Goal: Task Accomplishment & Management: Manage account settings

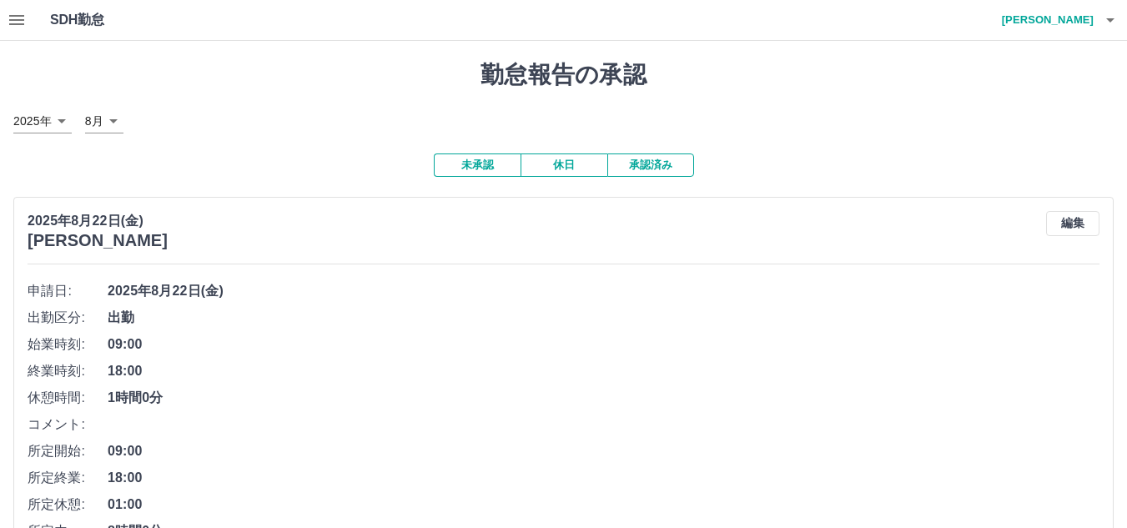
scroll to position [167, 0]
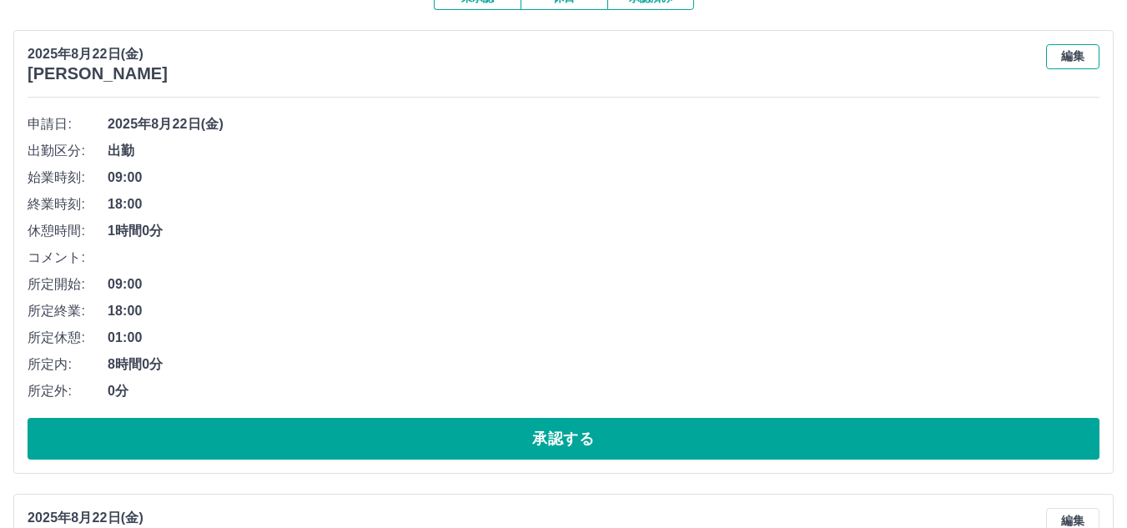
click at [1079, 52] on button "編集" at bounding box center [1072, 56] width 53 height 25
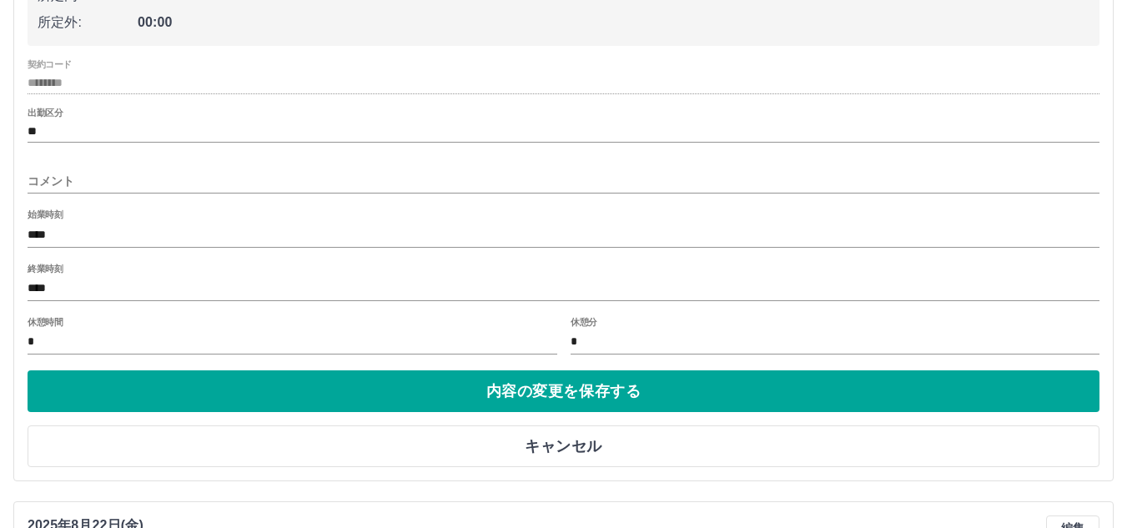
scroll to position [417, 0]
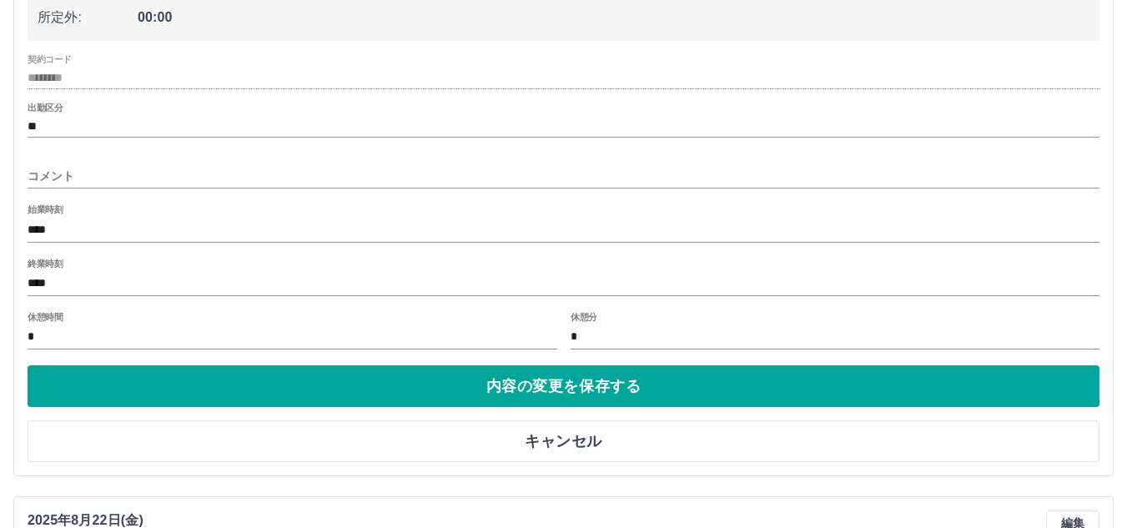
click at [93, 277] on input "****" at bounding box center [563, 284] width 1071 height 24
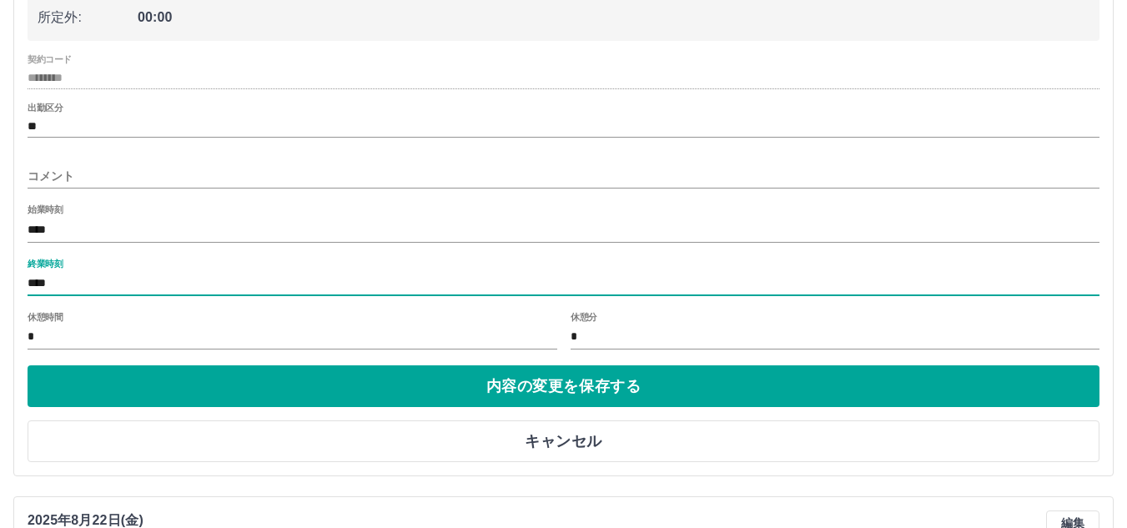
type input "****"
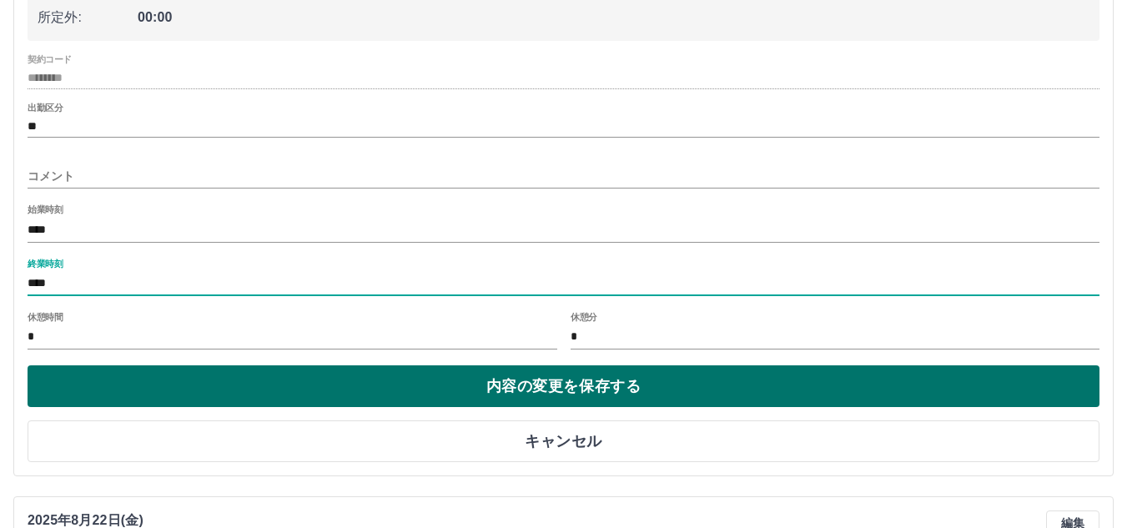
click at [103, 384] on button "内容の変更を保存する" at bounding box center [563, 386] width 1071 height 42
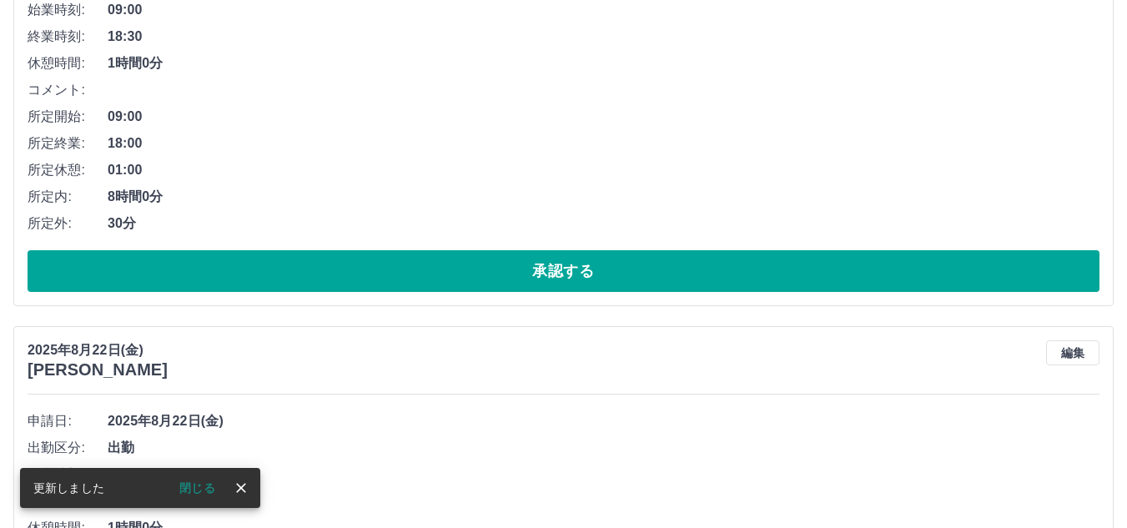
scroll to position [630, 0]
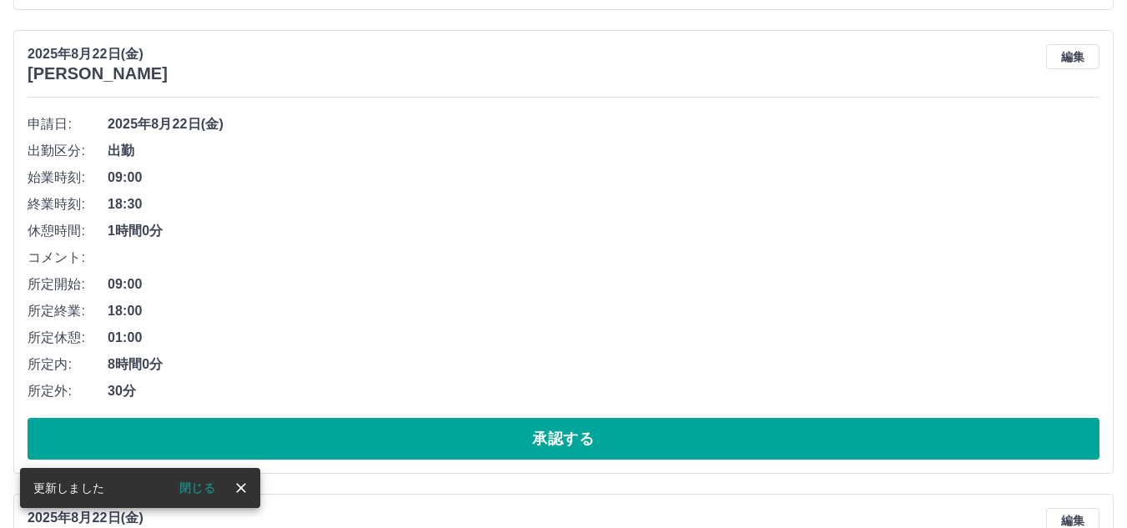
click at [172, 259] on li "コメント:" at bounding box center [563, 257] width 1071 height 27
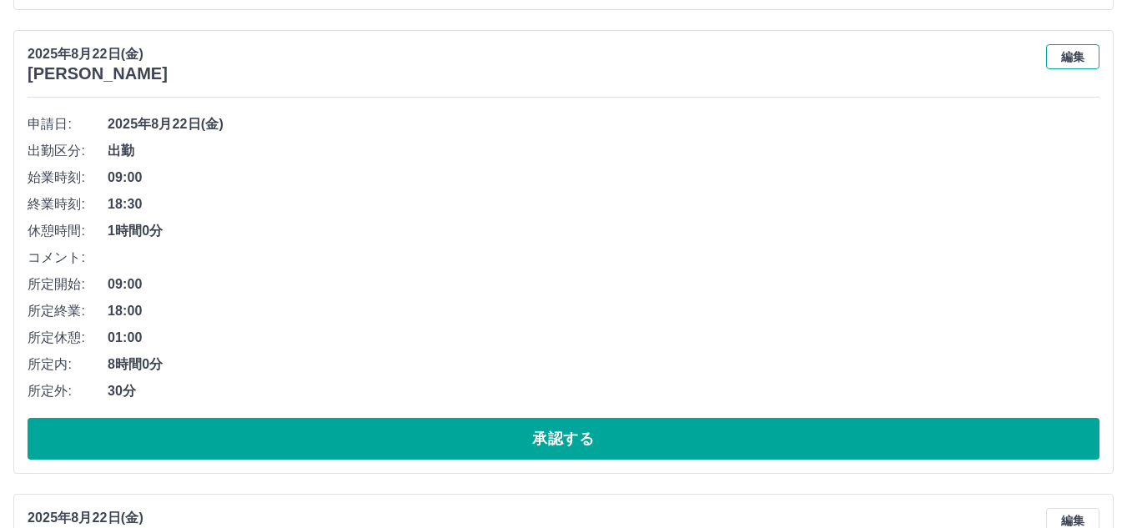
click at [1057, 53] on button "編集" at bounding box center [1072, 56] width 53 height 25
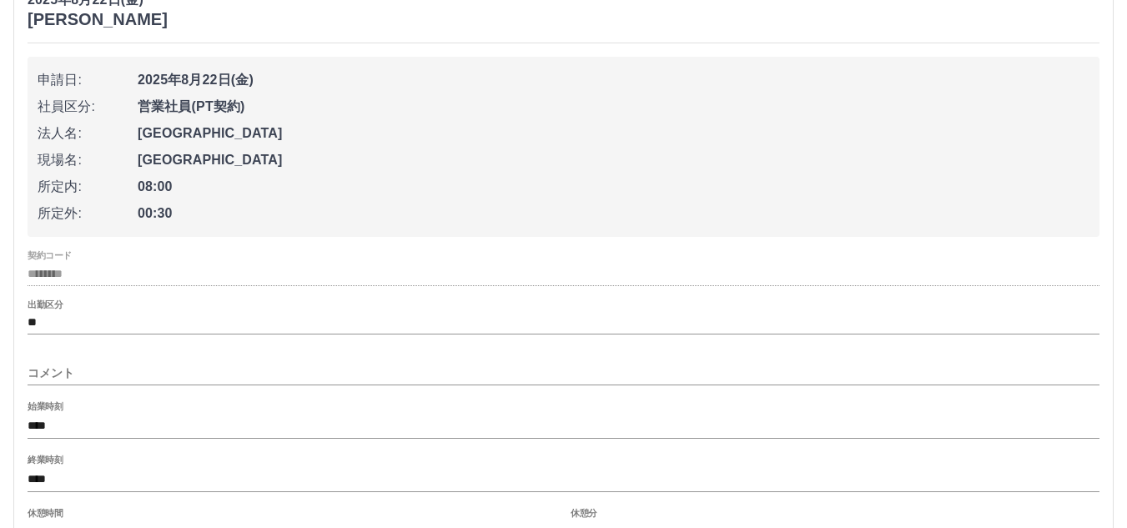
scroll to position [714, 0]
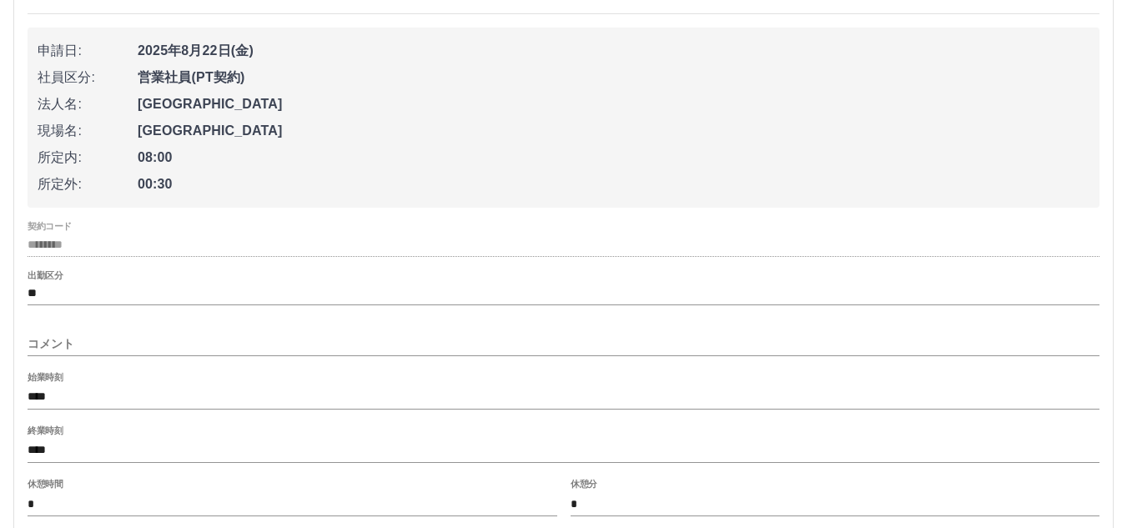
click at [103, 339] on input "コメント" at bounding box center [563, 344] width 1071 height 24
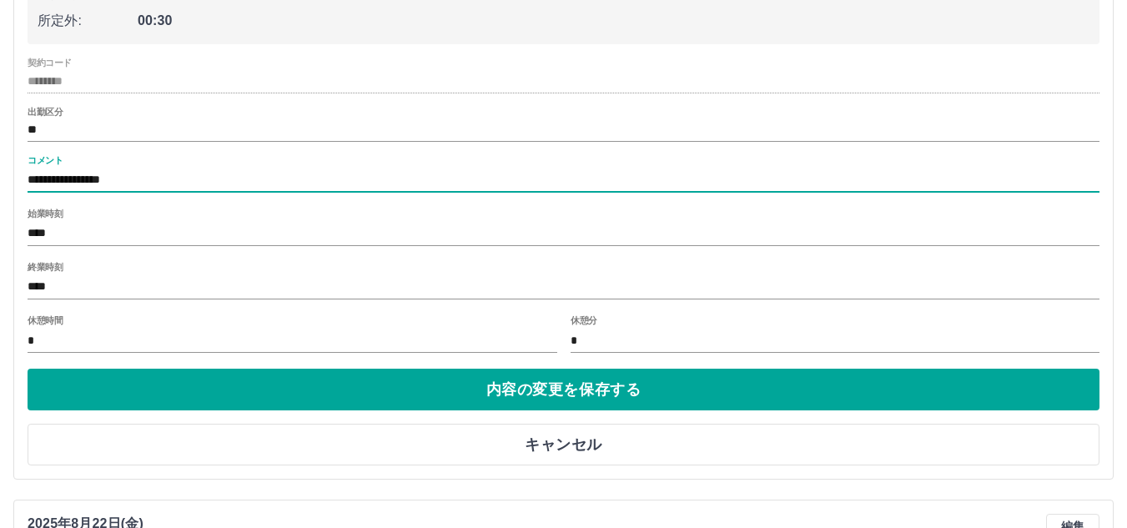
scroll to position [881, 0]
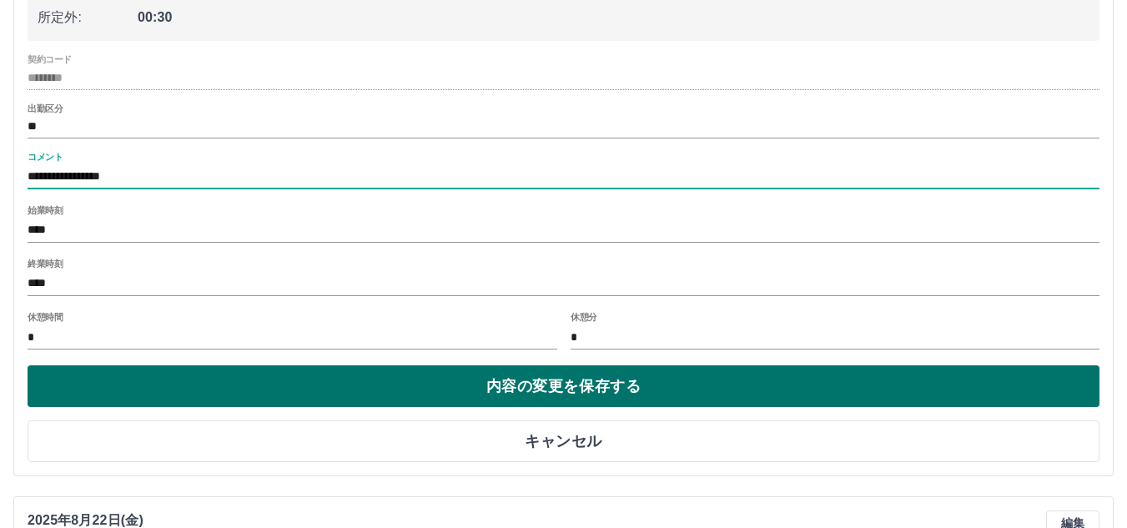
type input "**********"
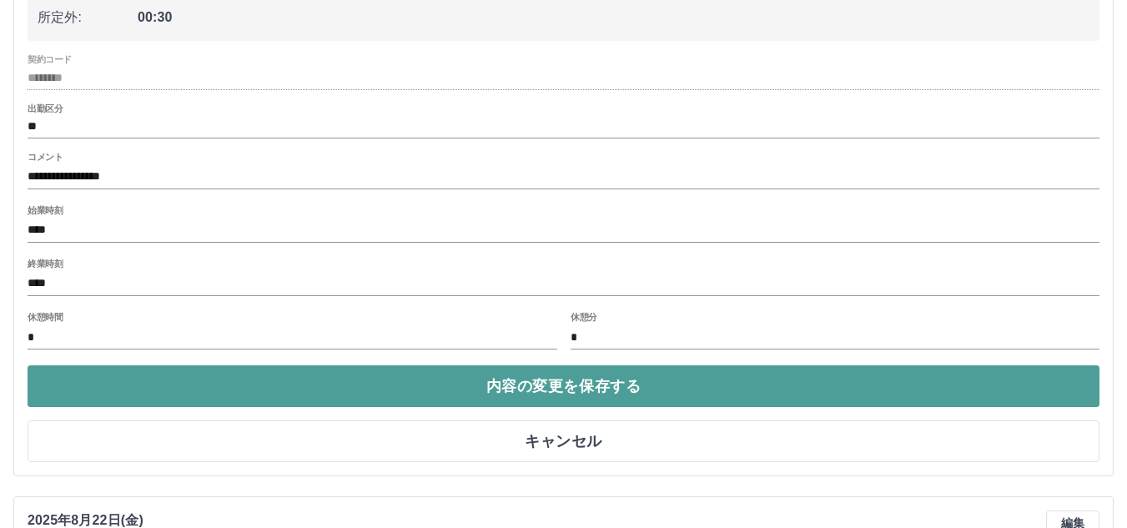
click at [187, 377] on button "内容の変更を保存する" at bounding box center [563, 386] width 1071 height 42
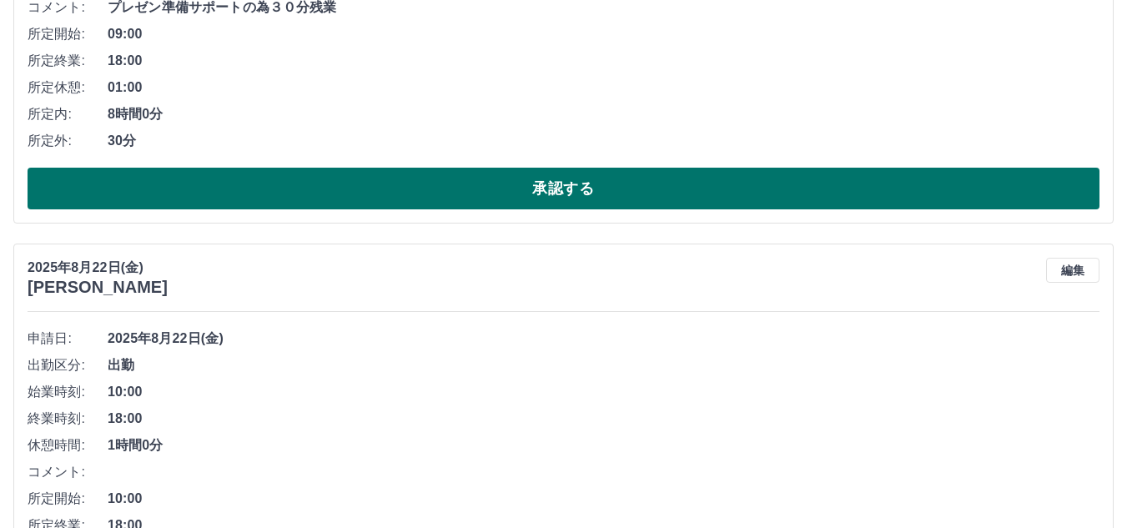
click at [251, 187] on button "承認する" at bounding box center [563, 189] width 1071 height 42
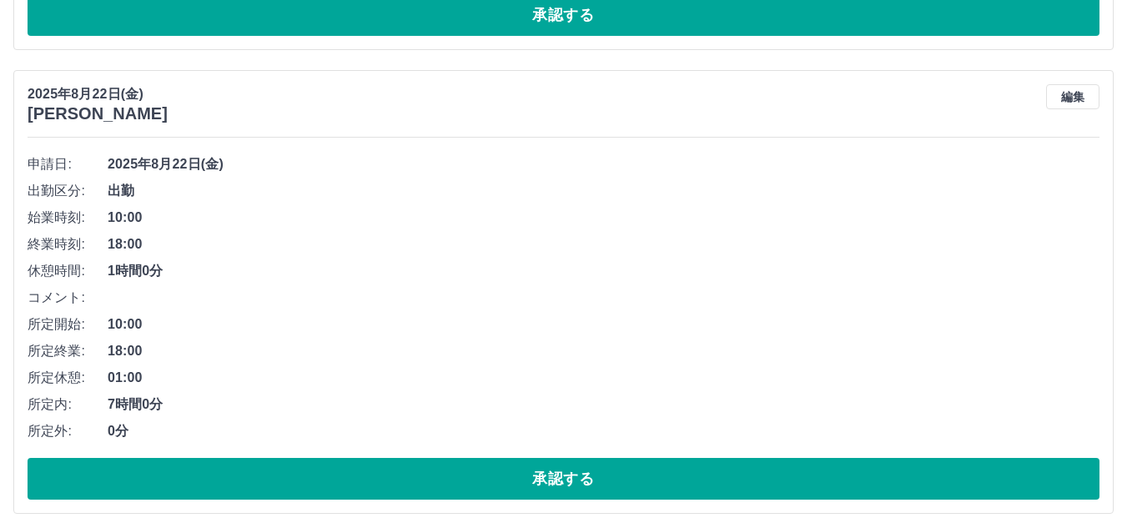
scroll to position [584, 0]
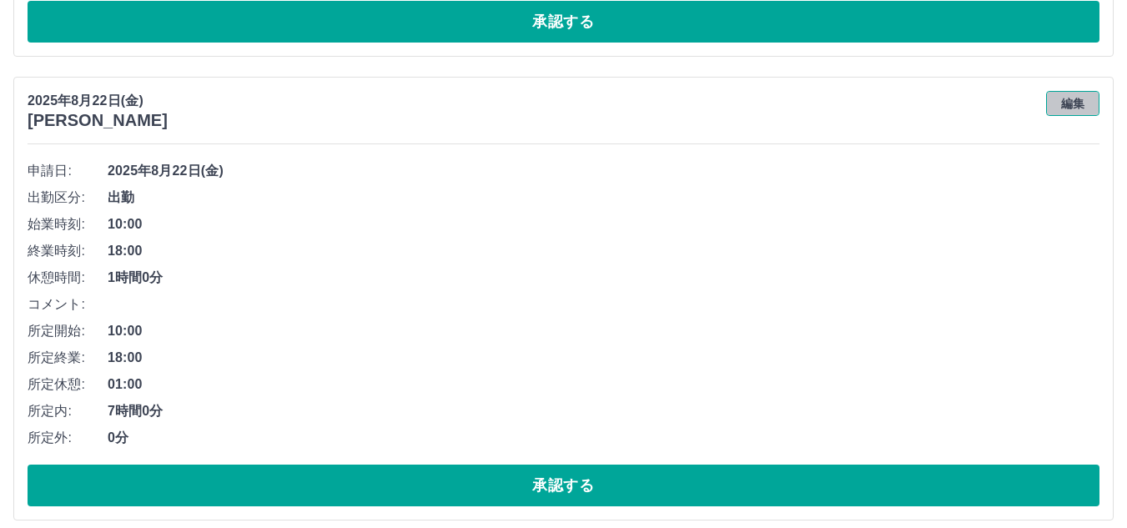
click at [1082, 108] on button "編集" at bounding box center [1072, 103] width 53 height 25
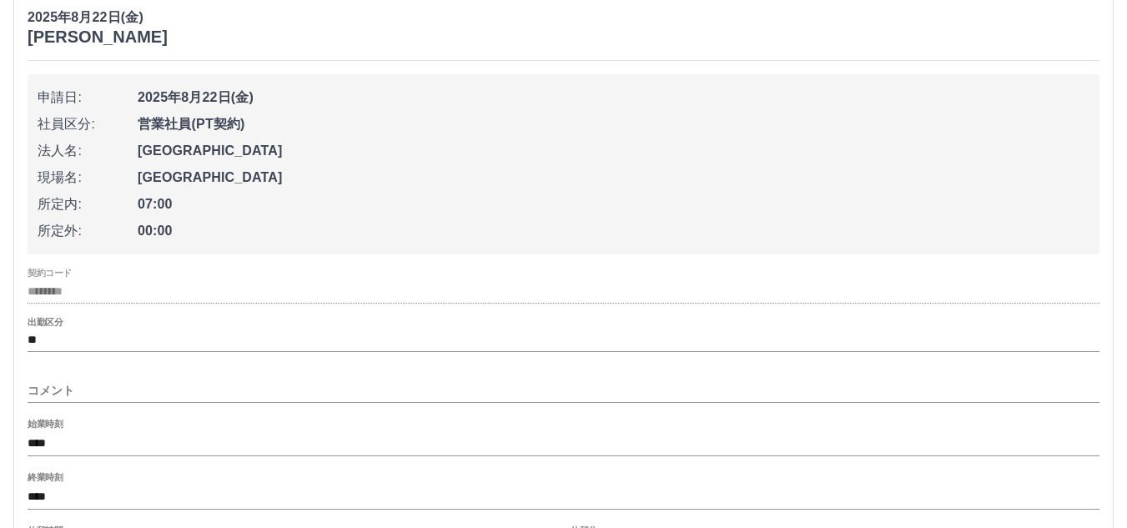
scroll to position [750, 0]
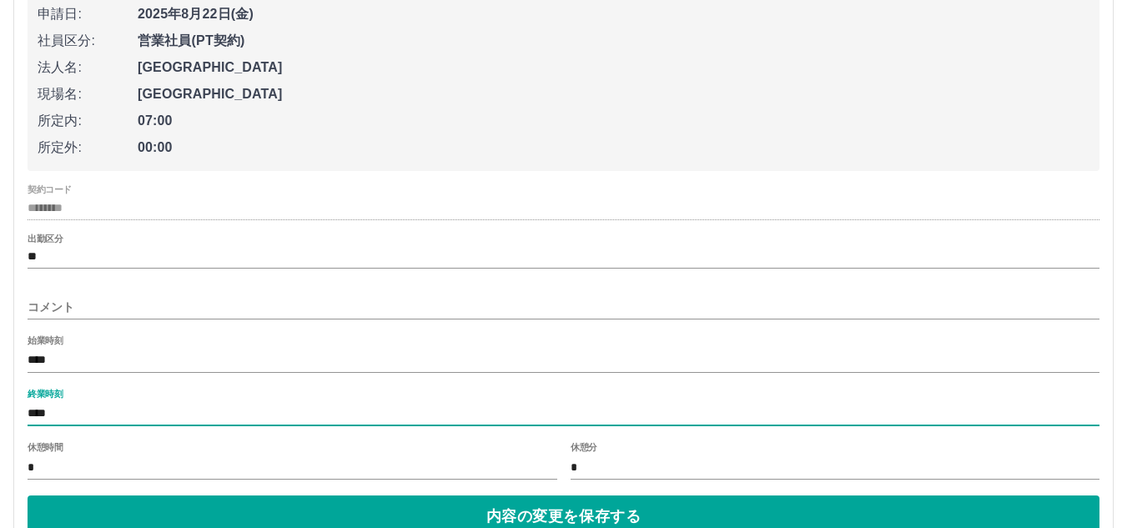
click at [83, 412] on input "****" at bounding box center [563, 414] width 1071 height 24
type input "****"
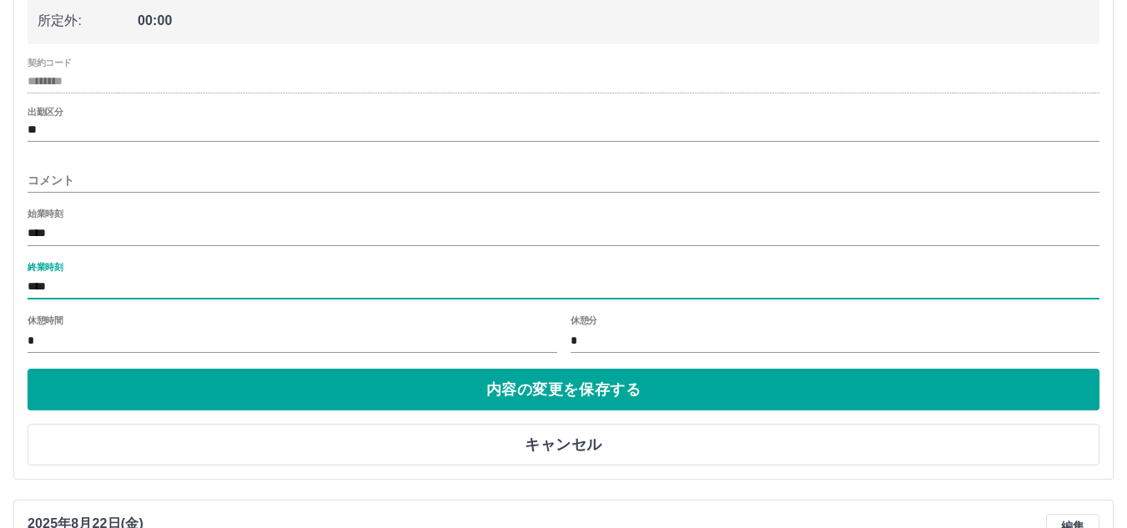
scroll to position [917, 0]
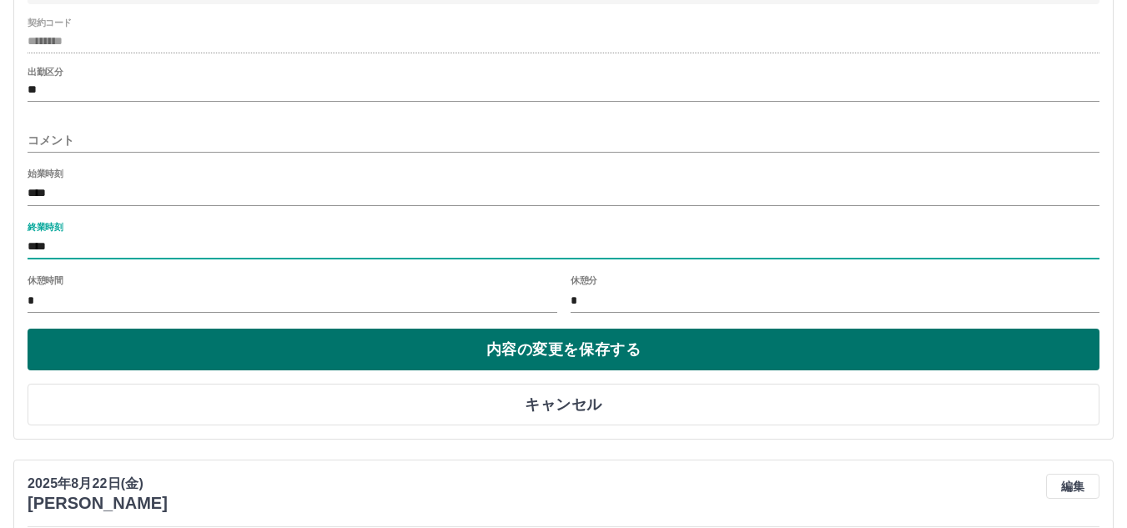
click at [122, 351] on button "内容の変更を保存する" at bounding box center [563, 350] width 1071 height 42
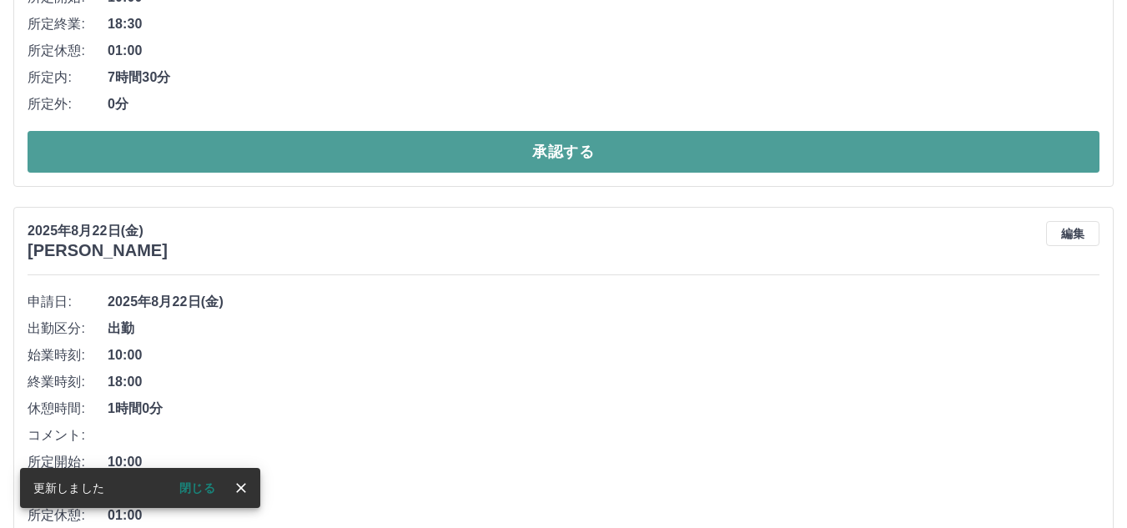
click at [109, 148] on button "承認する" at bounding box center [563, 152] width 1071 height 42
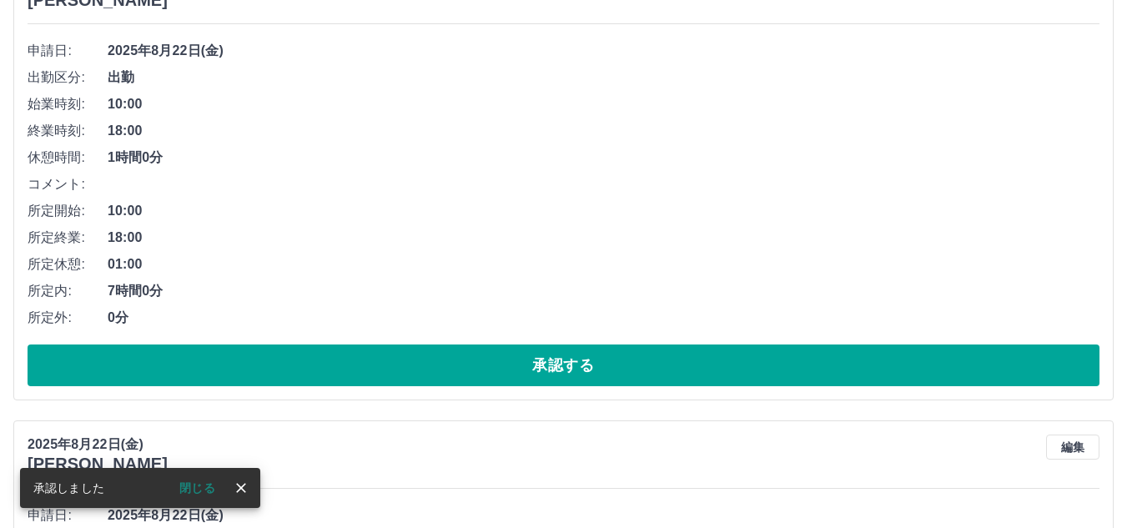
scroll to position [620, 0]
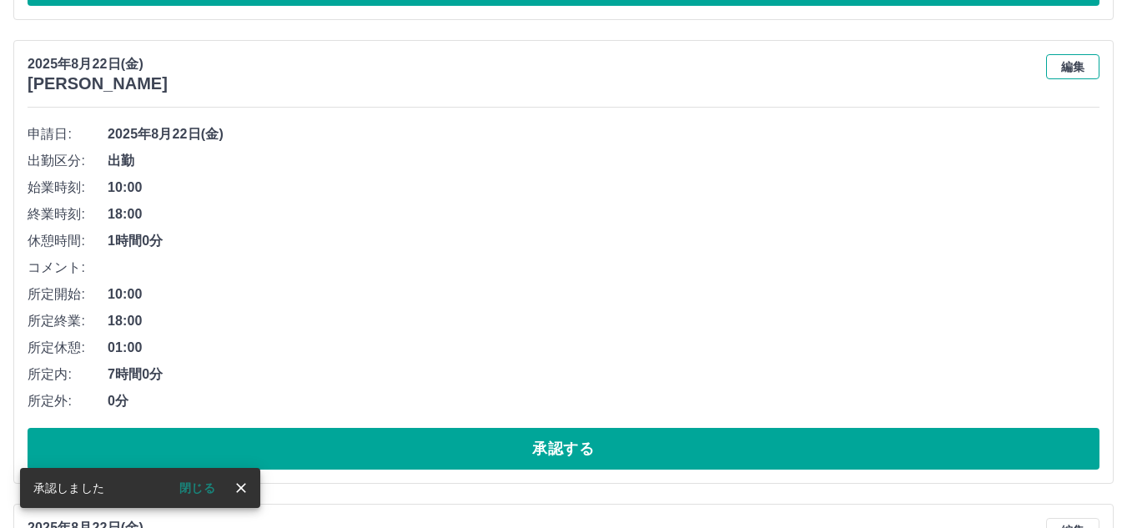
click at [1081, 65] on button "編集" at bounding box center [1072, 66] width 53 height 25
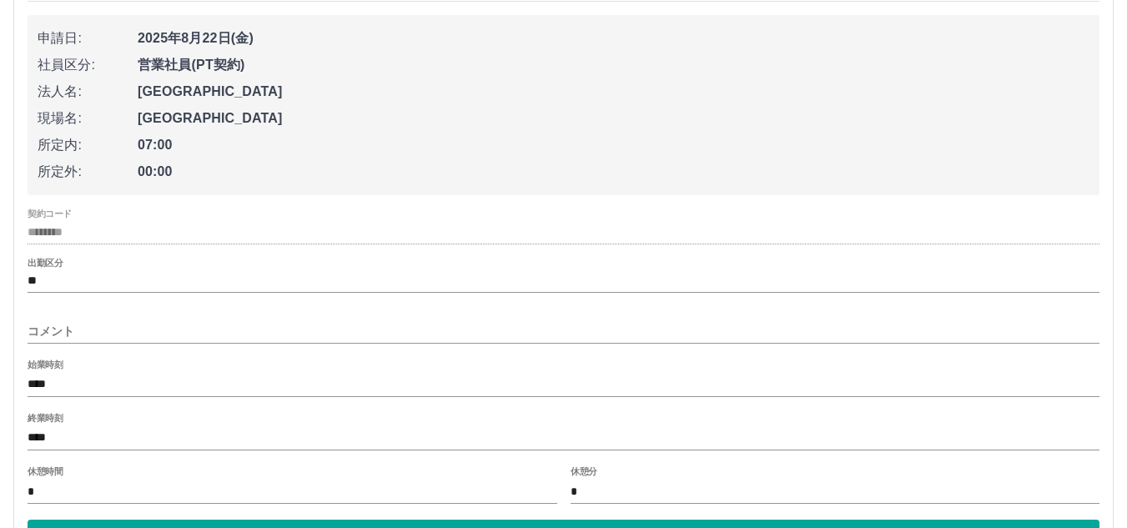
scroll to position [787, 0]
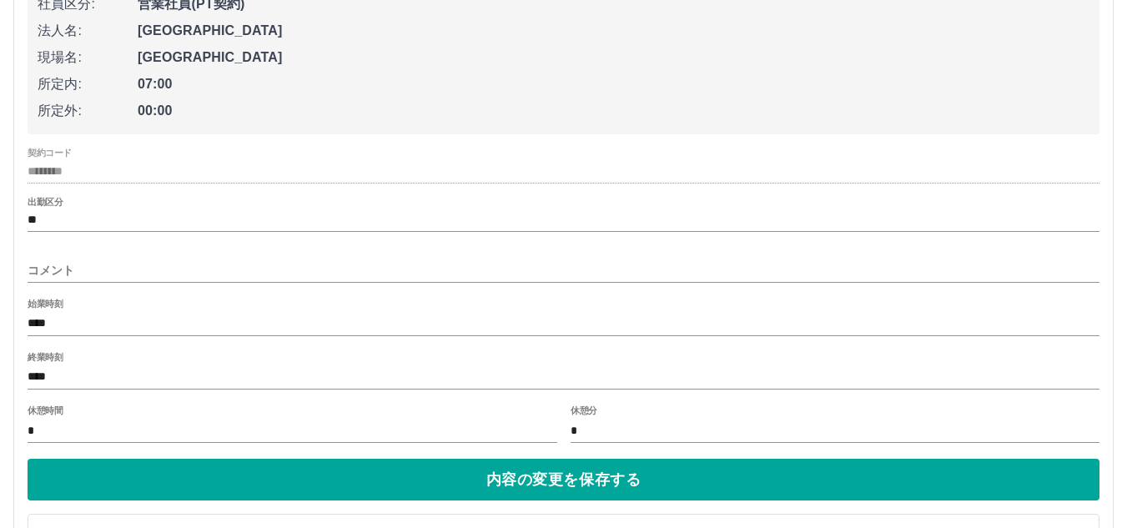
click at [85, 374] on input "****" at bounding box center [563, 377] width 1071 height 24
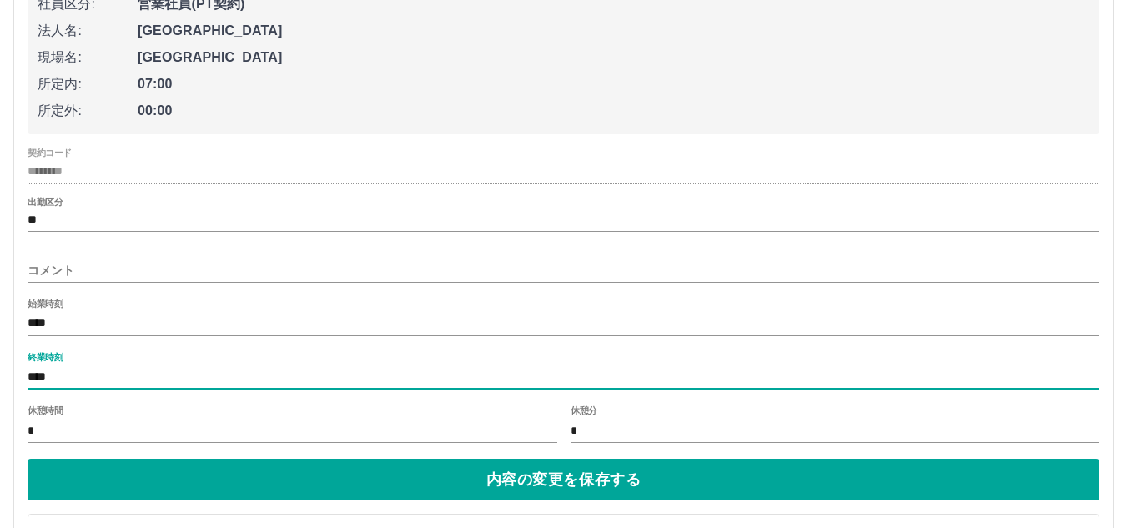
type input "****"
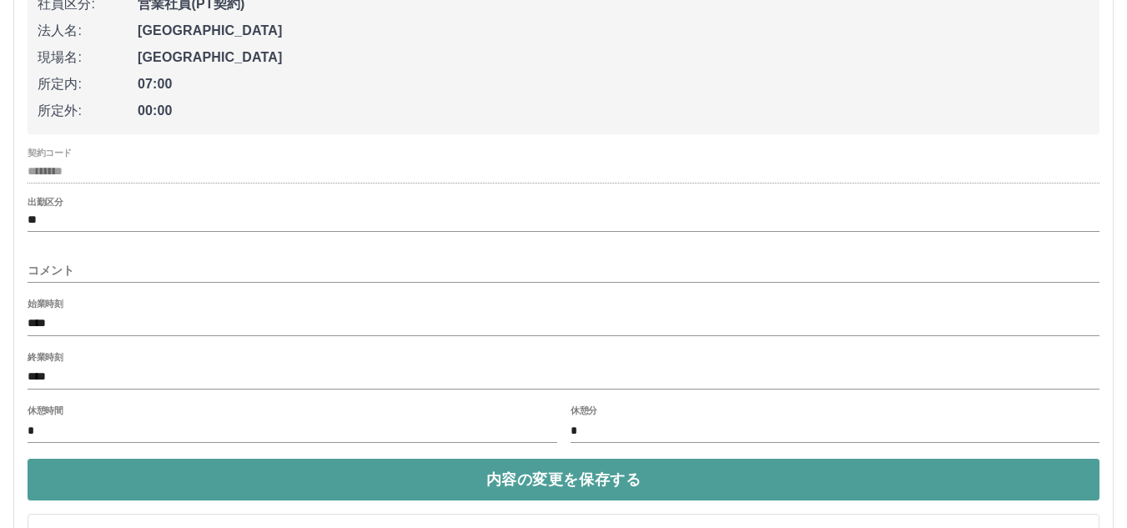
click at [121, 479] on button "内容の変更を保存する" at bounding box center [563, 480] width 1071 height 42
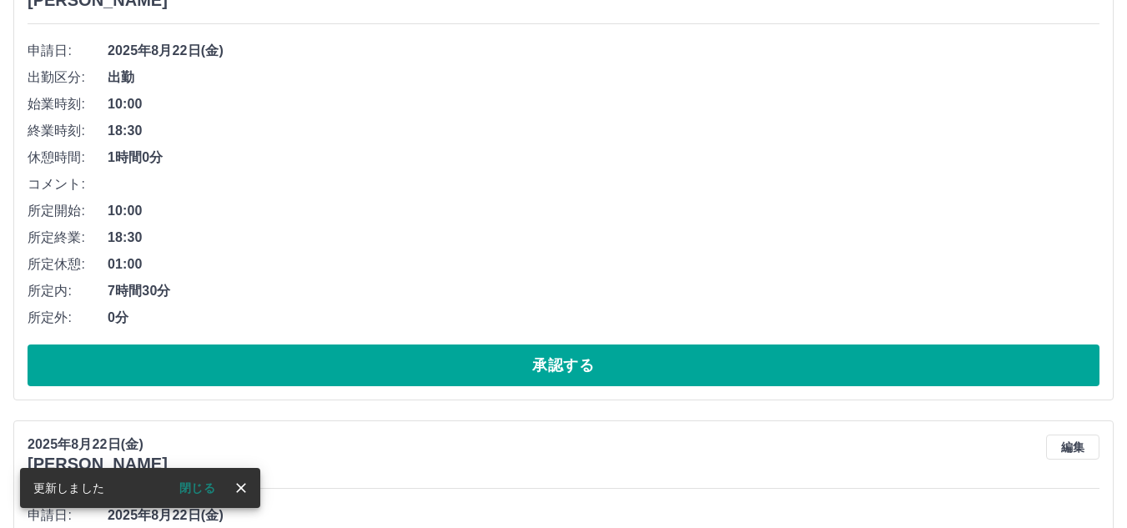
scroll to position [620, 0]
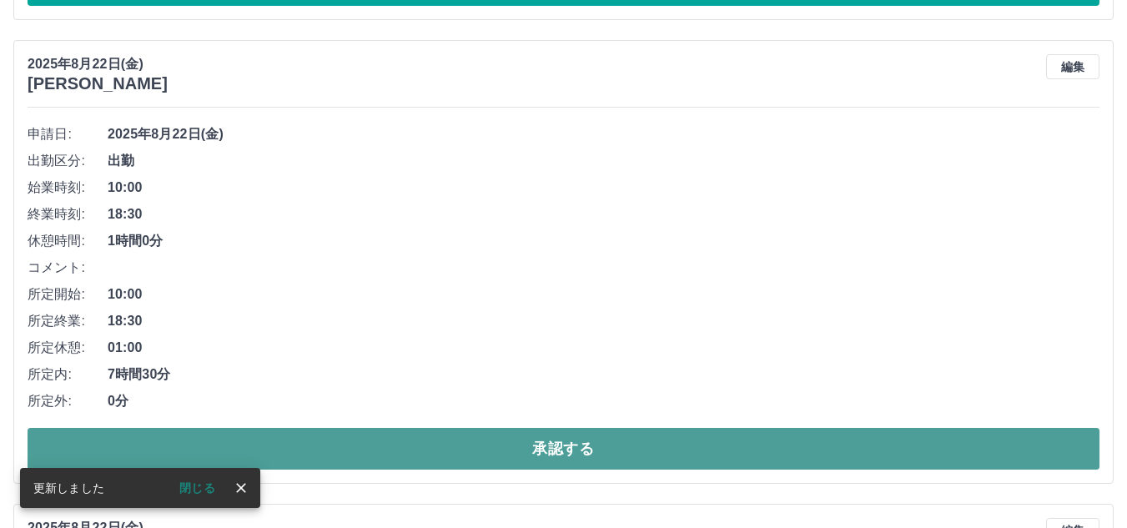
click at [287, 441] on button "承認する" at bounding box center [563, 449] width 1071 height 42
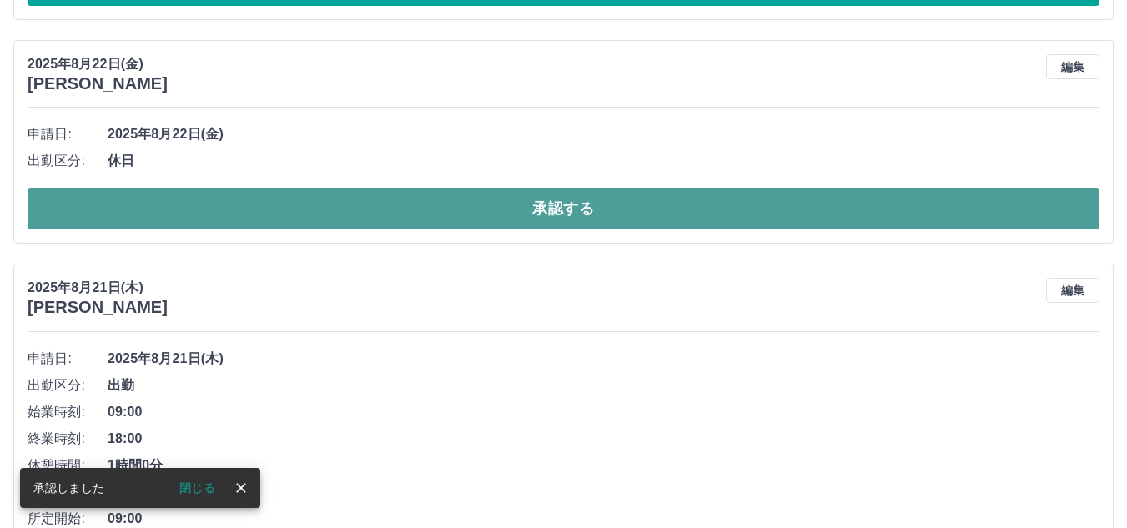
click at [258, 213] on button "承認する" at bounding box center [563, 209] width 1071 height 42
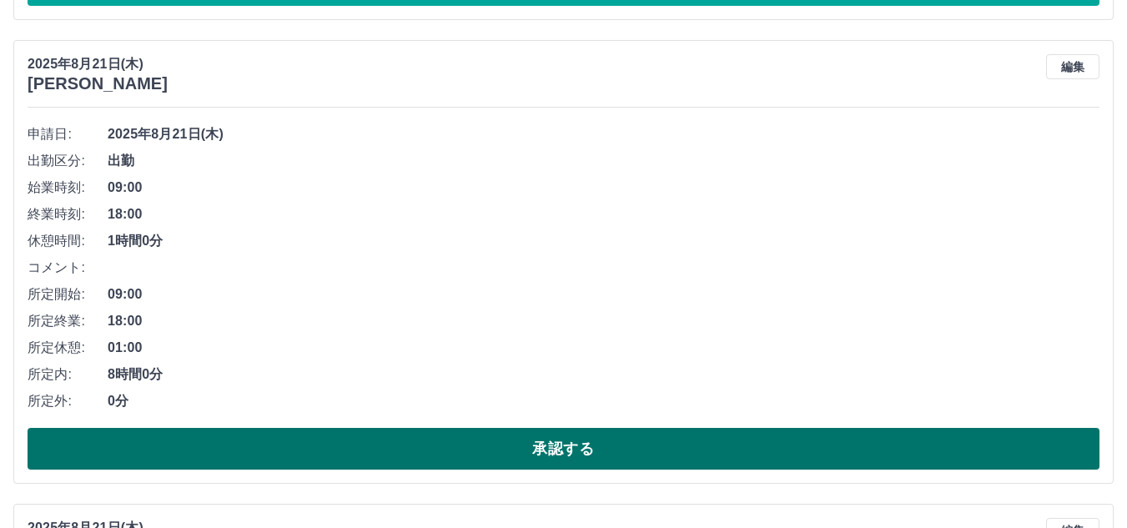
click at [349, 449] on button "承認する" at bounding box center [563, 449] width 1071 height 42
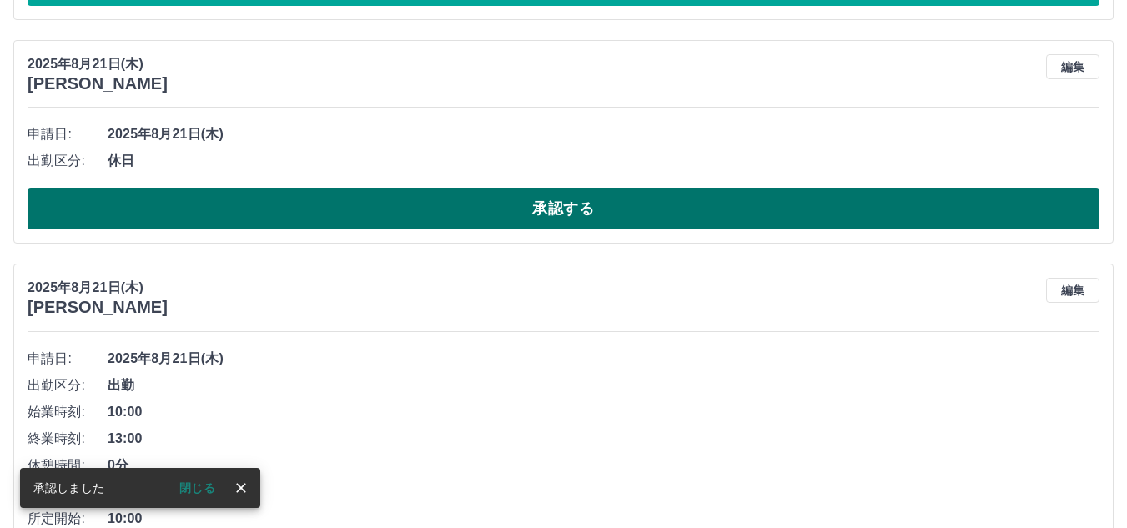
click at [283, 206] on button "承認する" at bounding box center [563, 209] width 1071 height 42
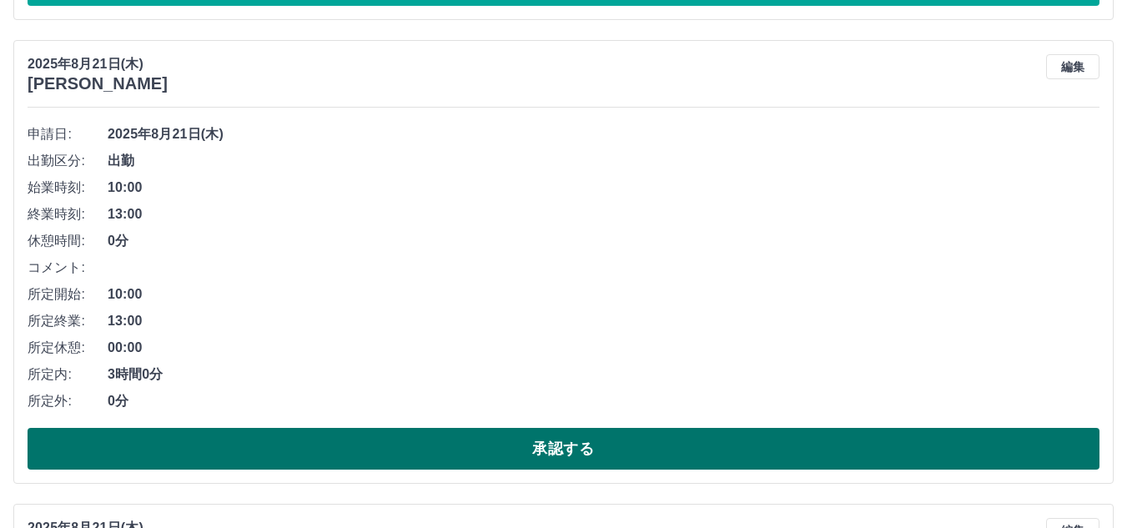
click at [323, 444] on button "承認する" at bounding box center [563, 449] width 1071 height 42
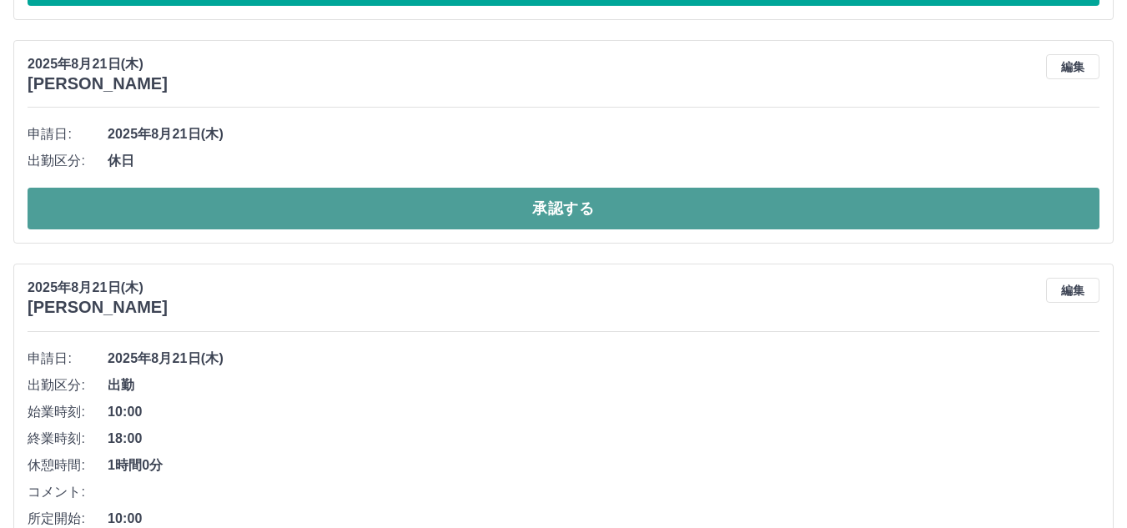
click at [273, 213] on button "承認する" at bounding box center [563, 209] width 1071 height 42
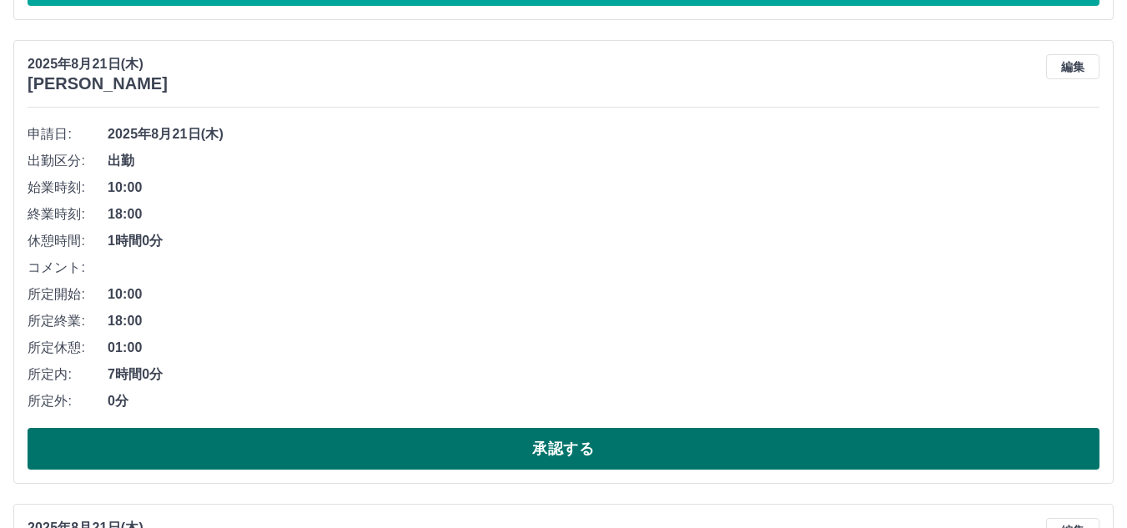
click at [279, 456] on button "承認する" at bounding box center [563, 449] width 1071 height 42
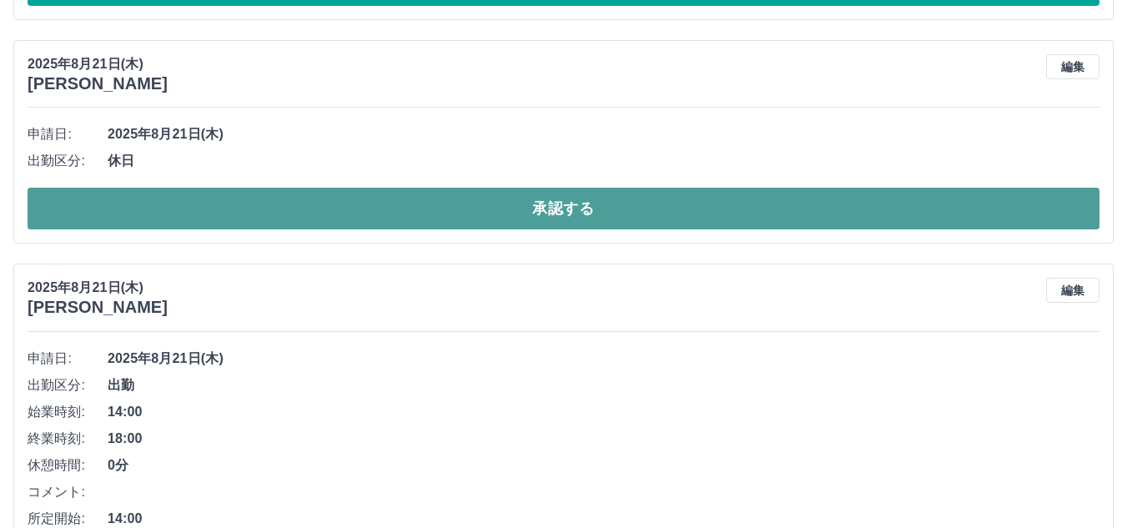
click at [256, 204] on button "承認する" at bounding box center [563, 209] width 1071 height 42
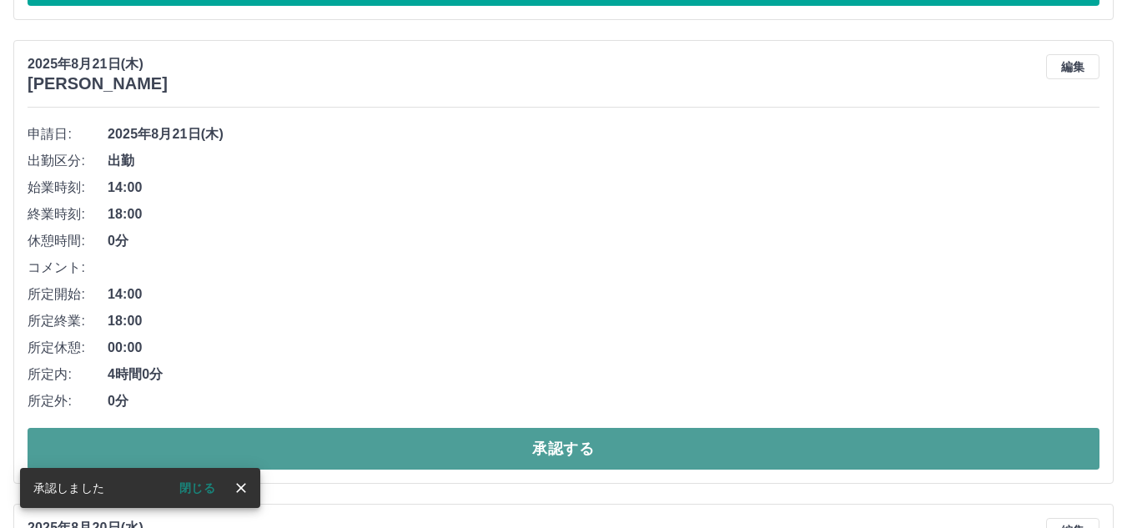
click at [384, 451] on button "承認する" at bounding box center [563, 449] width 1071 height 42
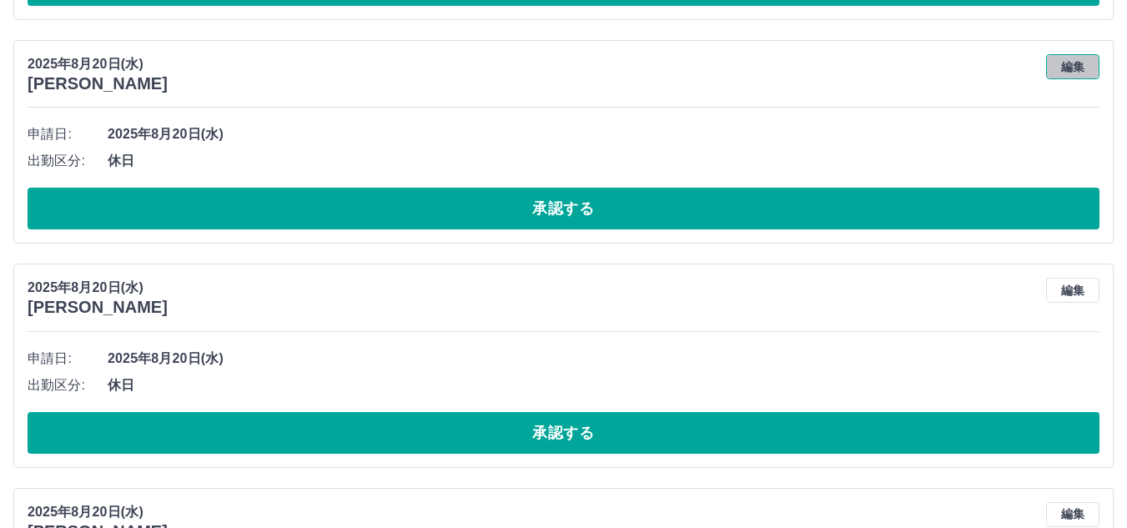
click at [1078, 68] on button "編集" at bounding box center [1072, 66] width 53 height 25
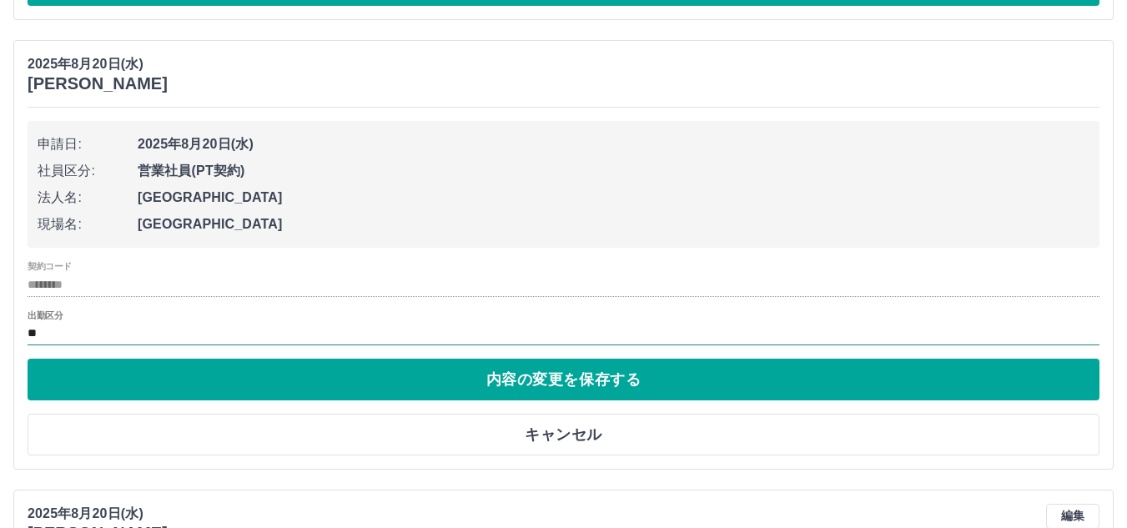
click at [139, 330] on input "**" at bounding box center [563, 334] width 1071 height 21
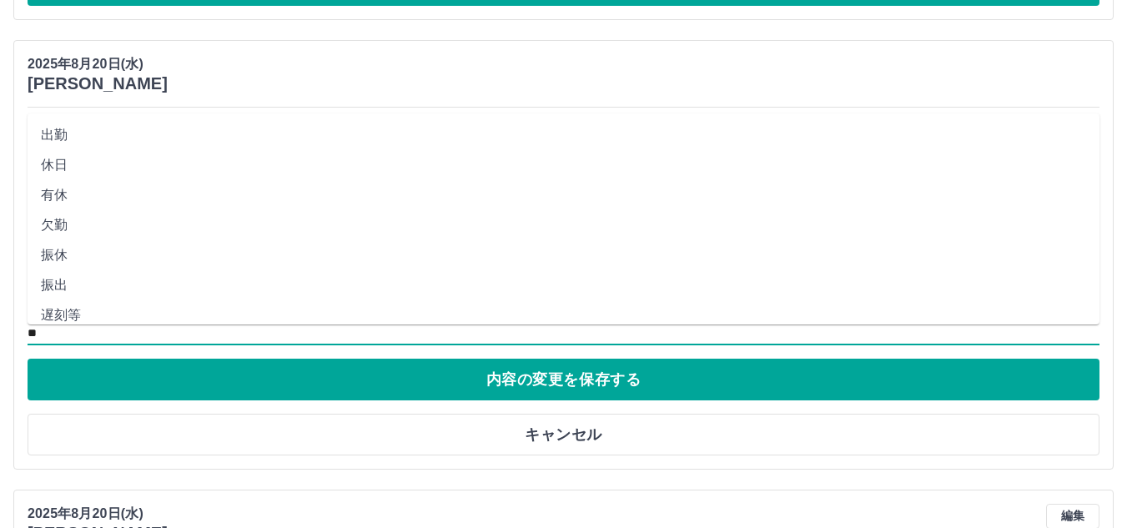
click at [141, 194] on li "有休" at bounding box center [563, 195] width 1071 height 30
type input "**"
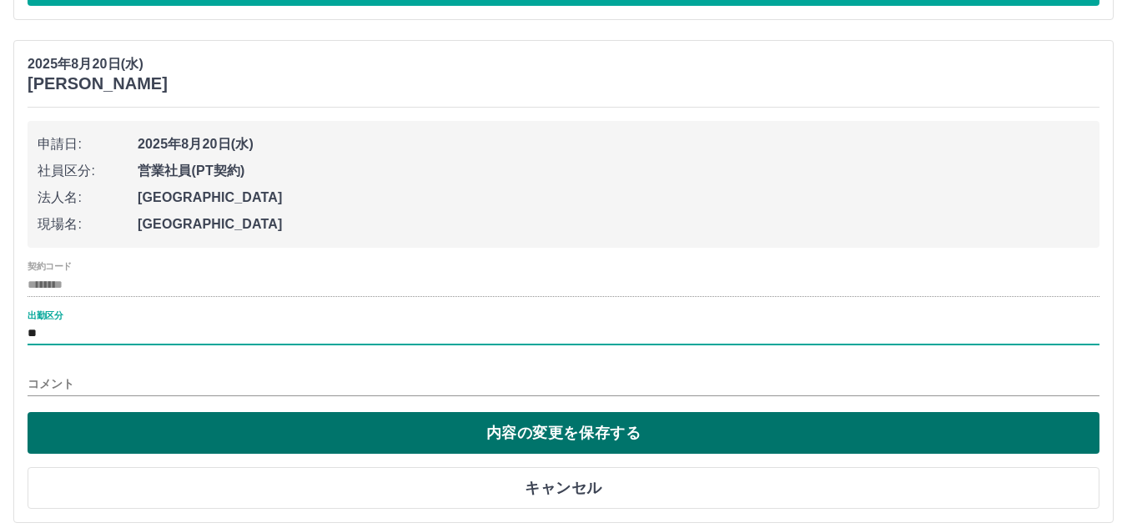
click at [157, 419] on button "内容の変更を保存する" at bounding box center [563, 433] width 1071 height 42
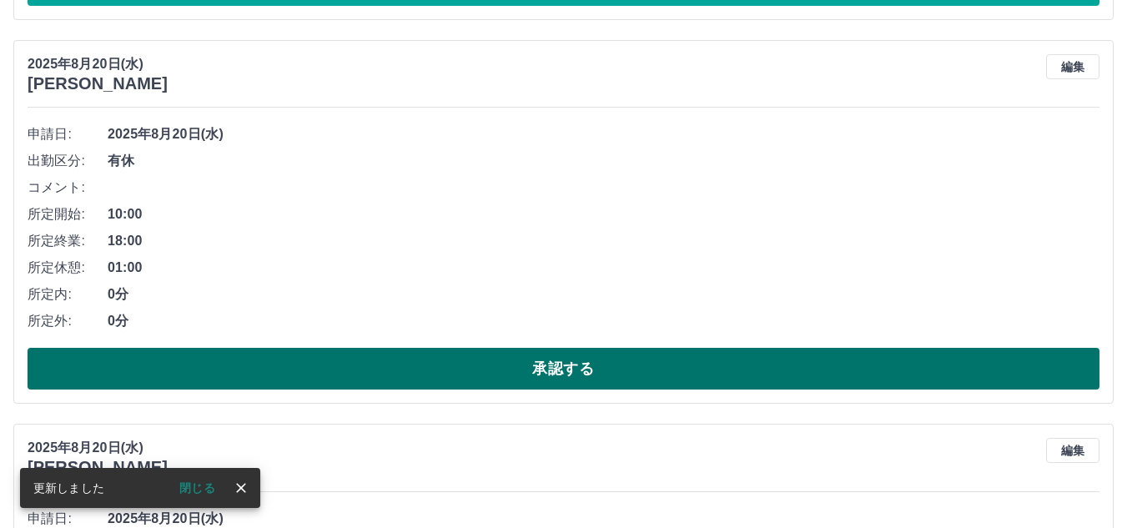
click at [175, 364] on button "承認する" at bounding box center [563, 369] width 1071 height 42
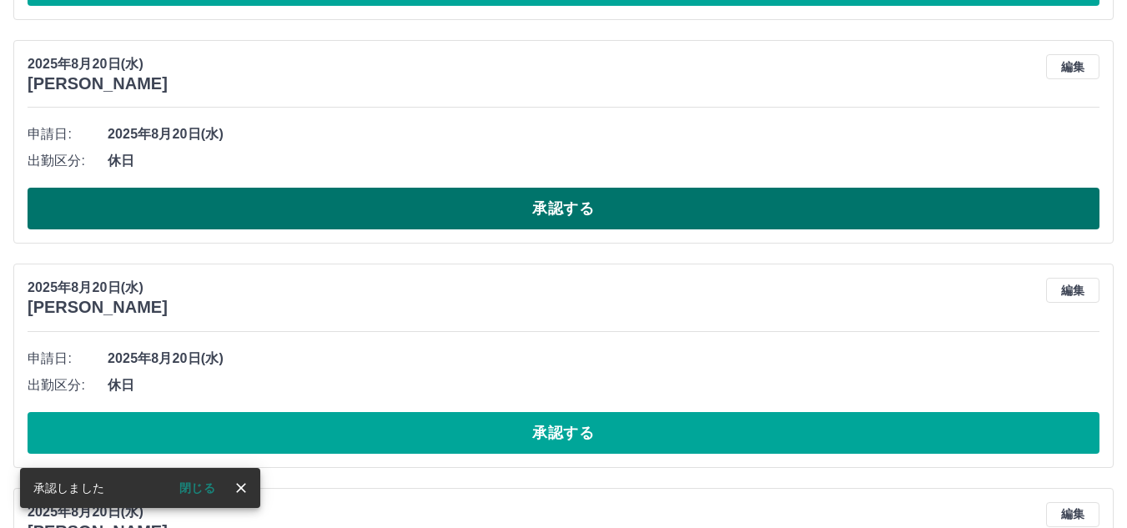
click at [145, 211] on button "承認する" at bounding box center [563, 209] width 1071 height 42
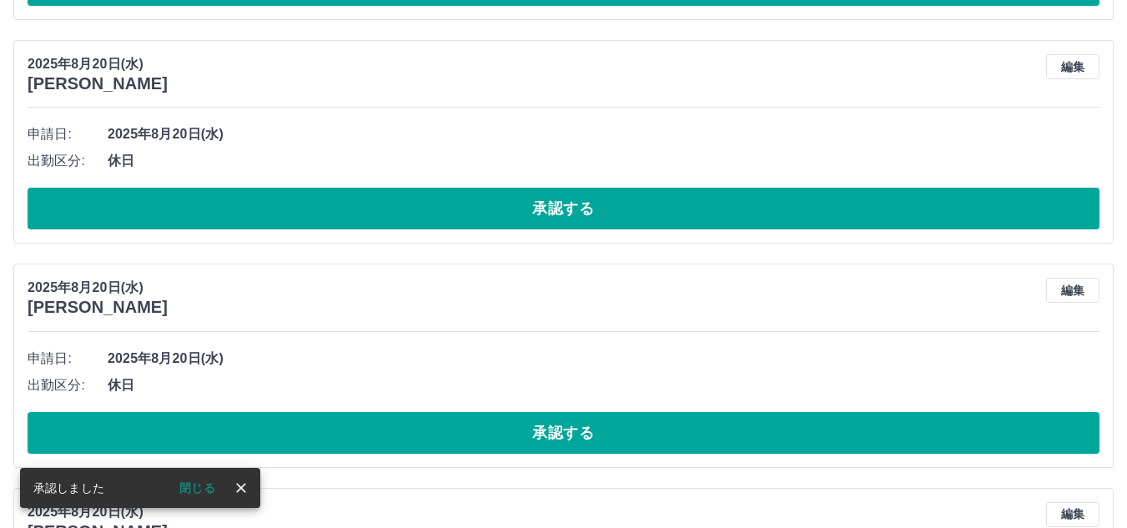
click at [145, 211] on button "承認する" at bounding box center [563, 209] width 1071 height 42
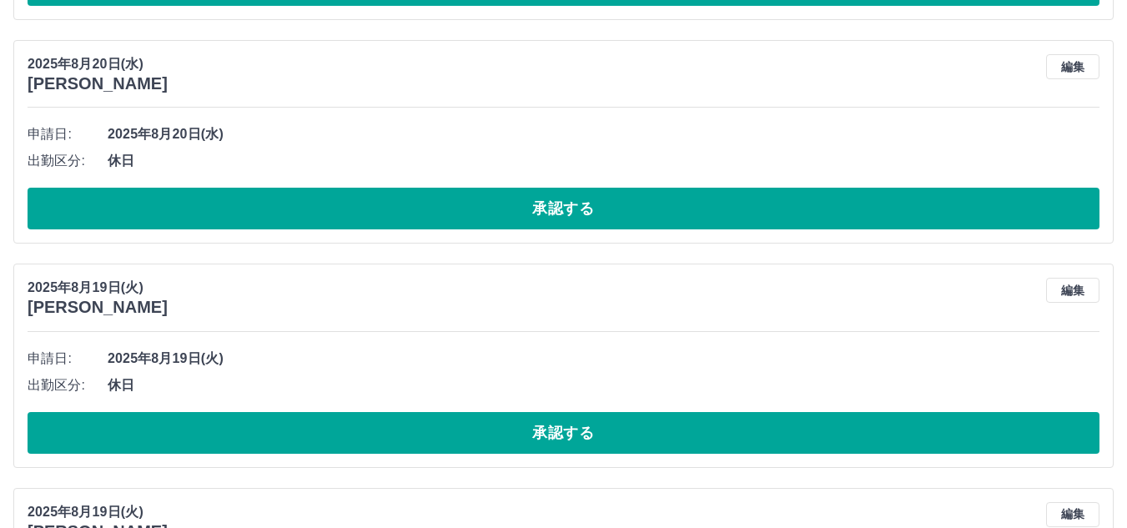
click at [145, 211] on button "承認する" at bounding box center [563, 209] width 1071 height 42
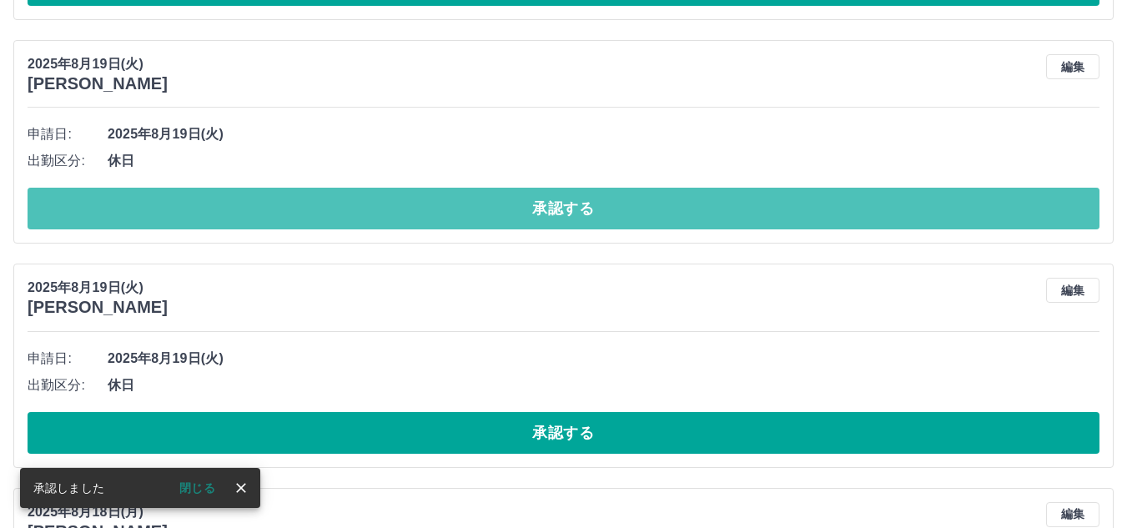
click at [145, 211] on button "承認する" at bounding box center [563, 209] width 1071 height 42
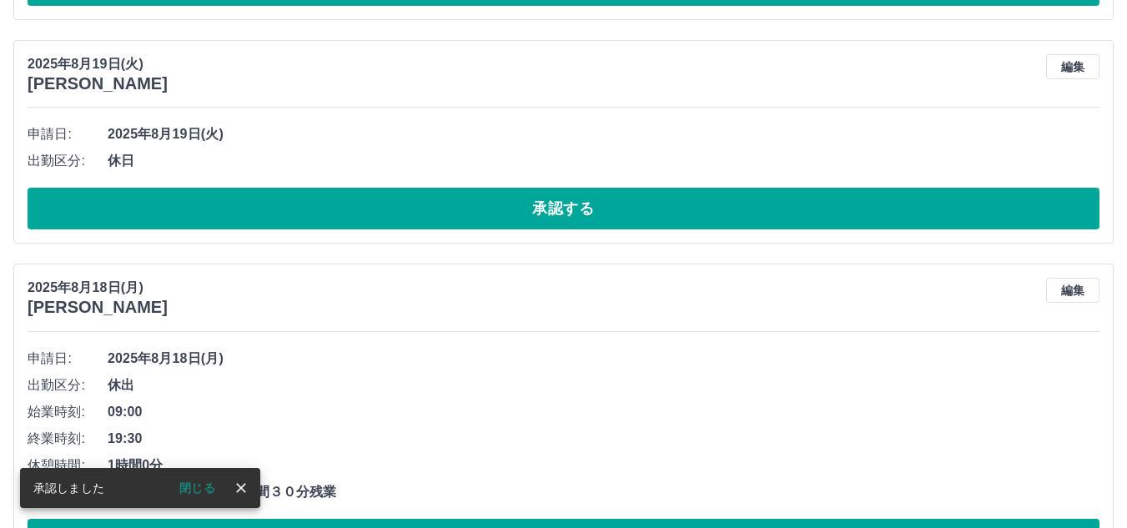
click at [145, 211] on button "承認する" at bounding box center [563, 209] width 1071 height 42
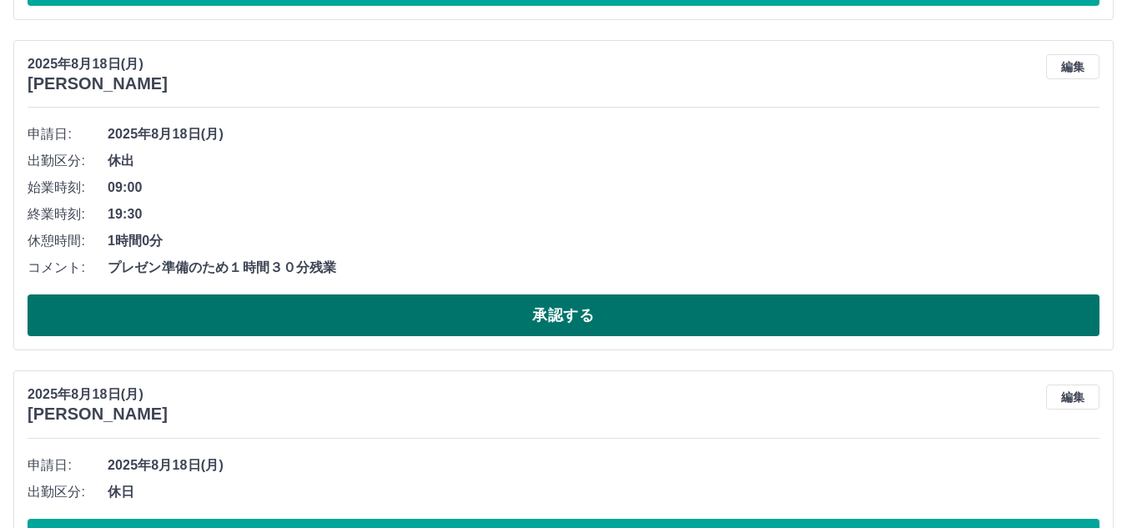
click at [194, 318] on button "承認する" at bounding box center [563, 315] width 1071 height 42
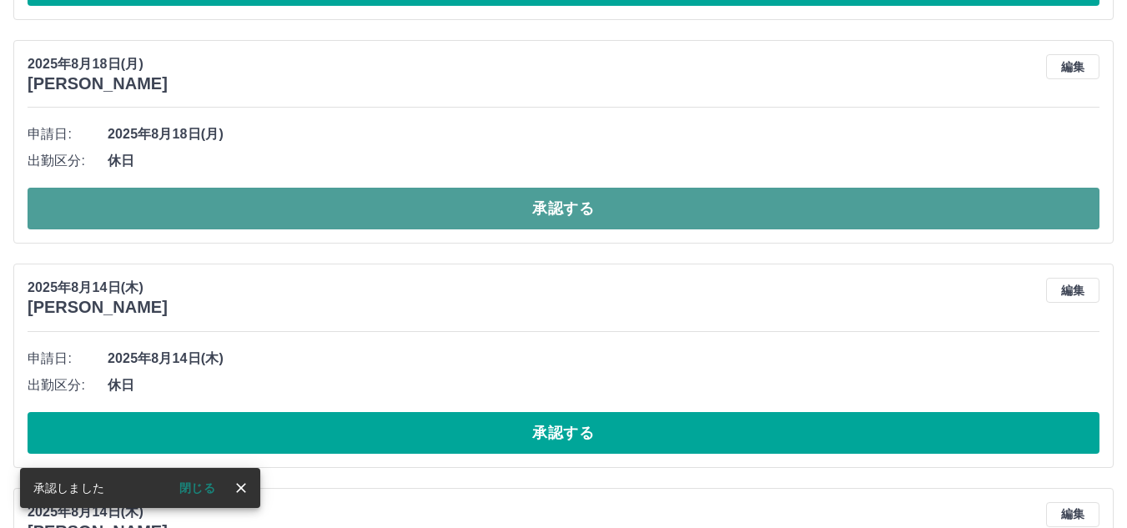
click at [188, 213] on button "承認する" at bounding box center [563, 209] width 1071 height 42
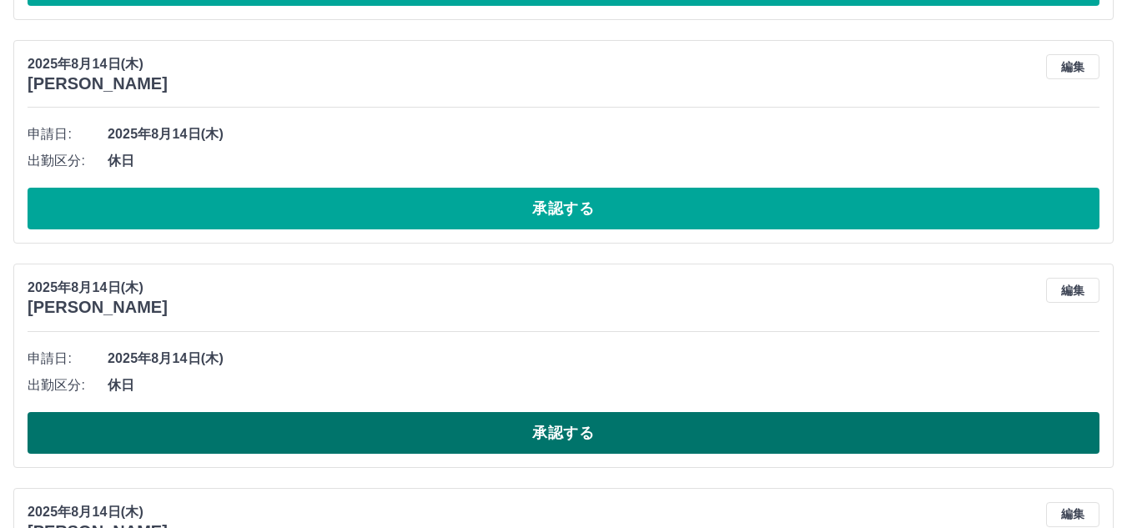
click at [343, 437] on button "承認する" at bounding box center [563, 433] width 1071 height 42
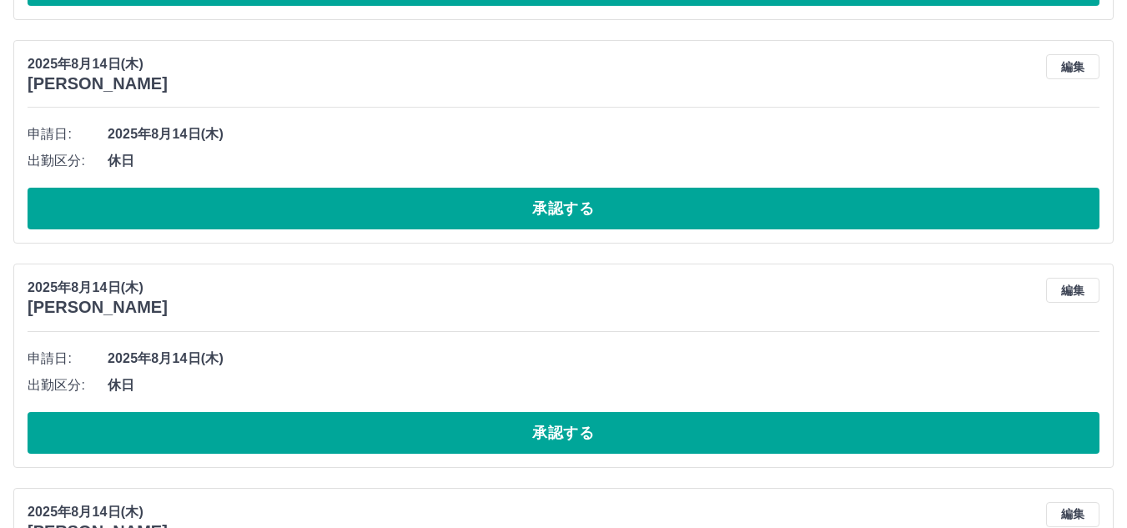
click at [343, 436] on button "承認する" at bounding box center [563, 433] width 1071 height 42
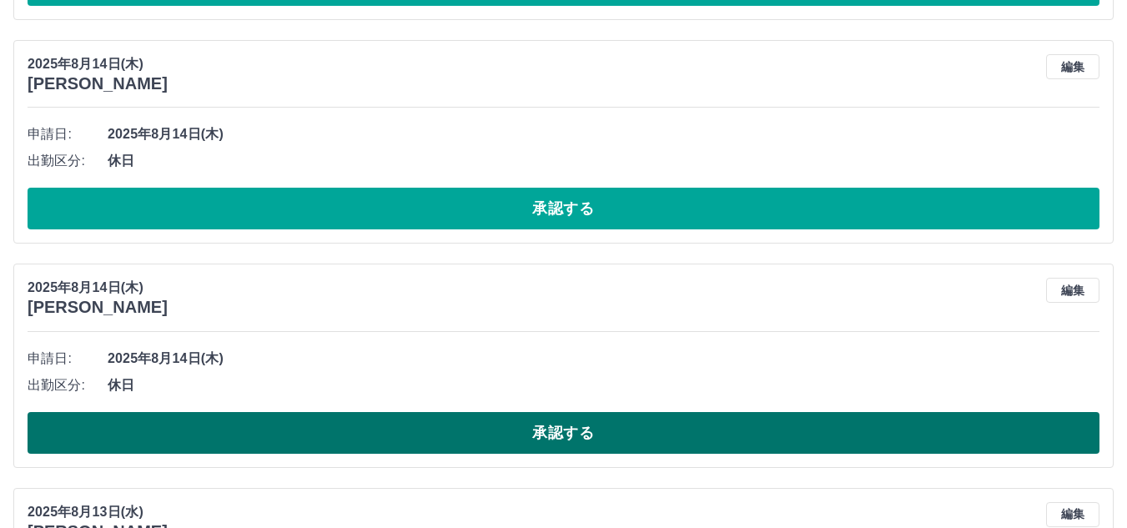
click at [341, 446] on button "承認する" at bounding box center [563, 433] width 1071 height 42
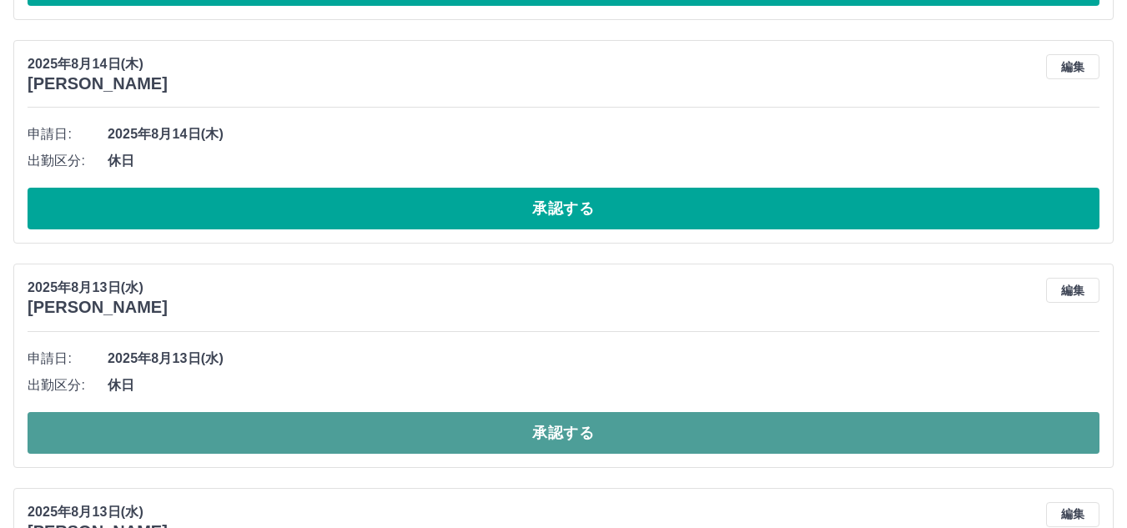
click at [328, 434] on button "承認する" at bounding box center [563, 433] width 1071 height 42
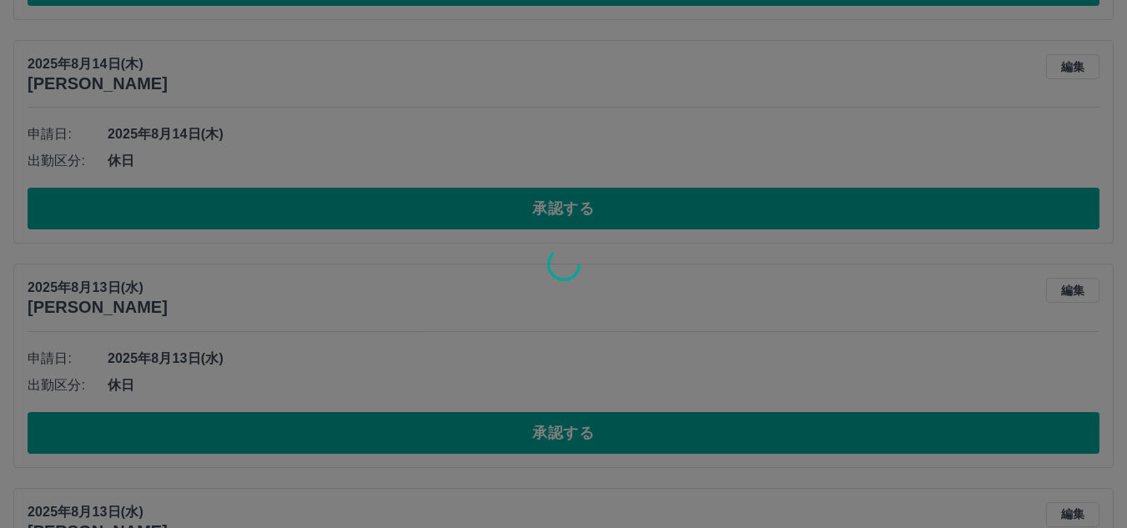
scroll to position [581, 0]
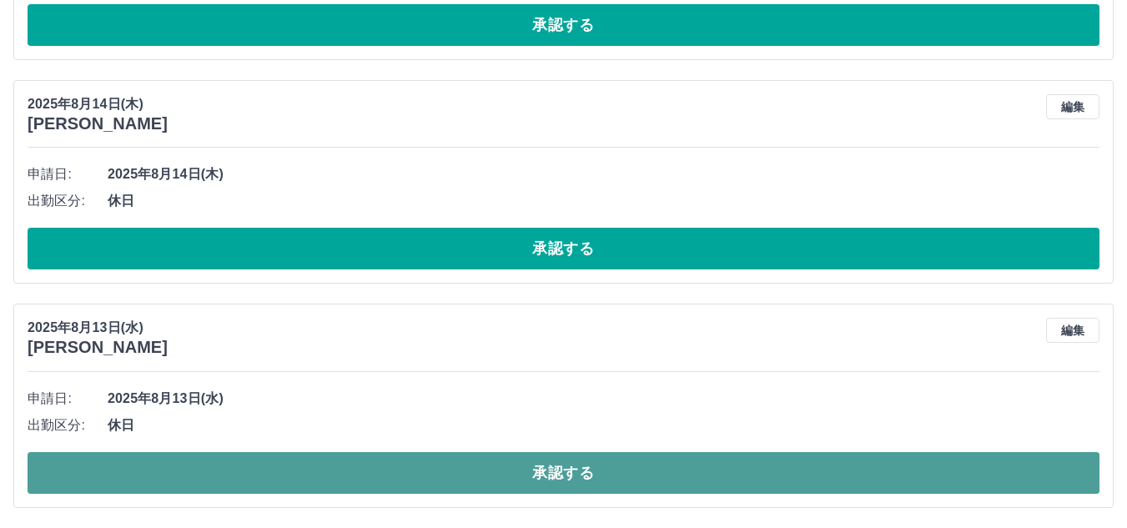
click at [340, 465] on button "承認する" at bounding box center [563, 473] width 1071 height 42
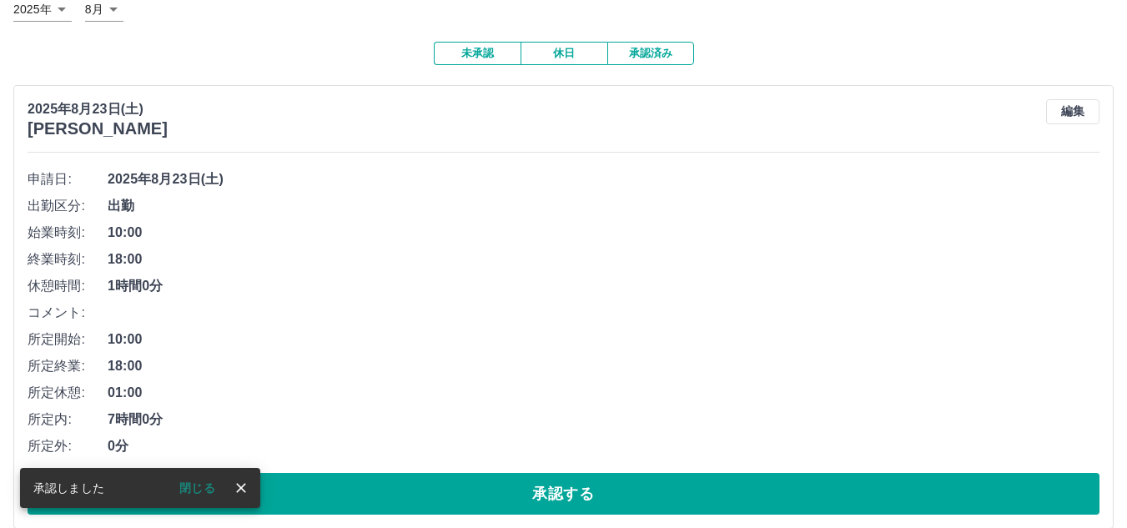
scroll to position [107, 0]
